Goal: Navigation & Orientation: Understand site structure

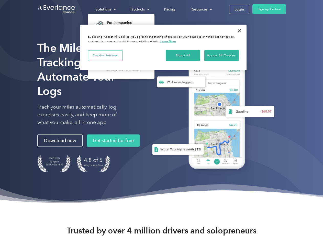
click at [106, 9] on div "Solutions" at bounding box center [104, 9] width 16 height 6
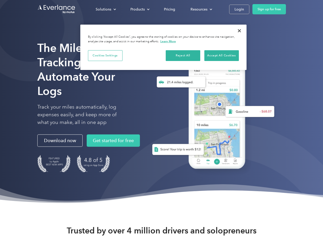
click at [139, 9] on div "Products" at bounding box center [137, 9] width 14 height 6
click at [201, 9] on div "Resources" at bounding box center [199, 9] width 17 height 6
click at [105, 55] on button "Cookies Settings" at bounding box center [105, 55] width 35 height 11
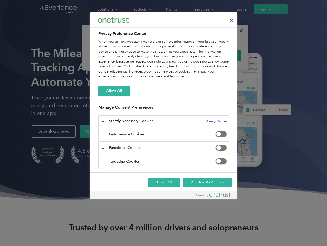
click at [183, 55] on div "When you visit any website, it may store or retrieve information on your browse…" at bounding box center [163, 59] width 131 height 40
click at [222, 55] on div "When you visit any website, it may store or retrieve information on your browse…" at bounding box center [163, 59] width 131 height 40
click at [239, 31] on div at bounding box center [163, 123] width 327 height 246
